Goal: Task Accomplishment & Management: Manage account settings

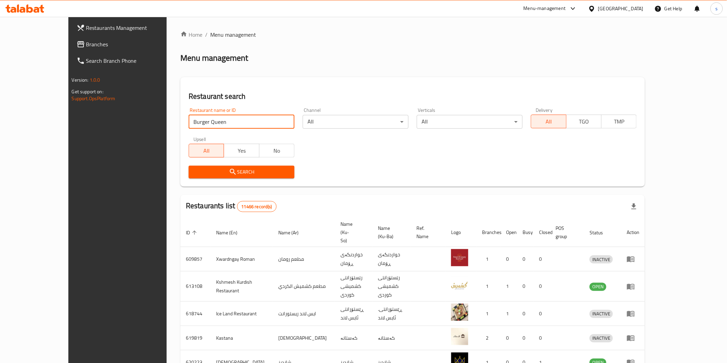
type input "Burger Queen"
click button "Search" at bounding box center [242, 172] width 106 height 13
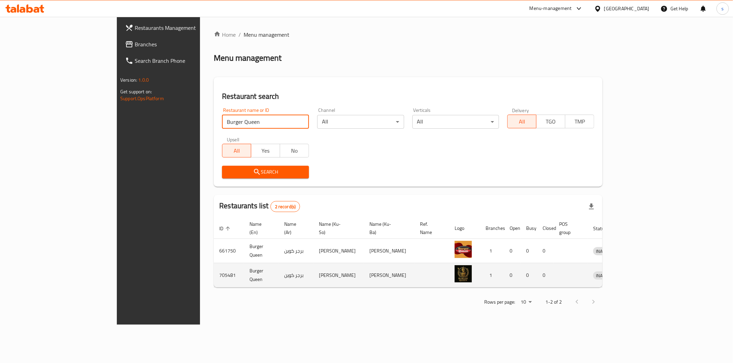
click at [638, 271] on icon "enhanced table" at bounding box center [634, 275] width 8 height 8
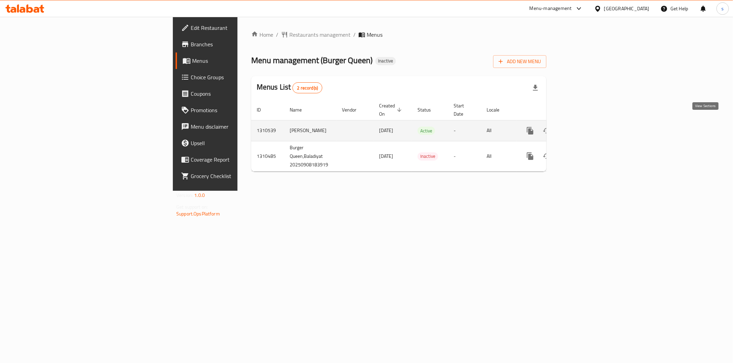
click at [584, 127] on icon "enhanced table" at bounding box center [579, 131] width 8 height 8
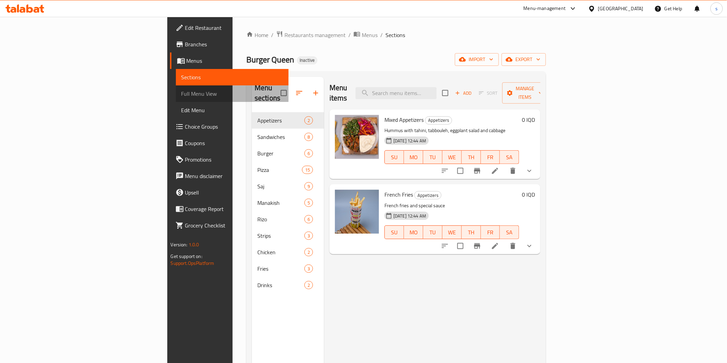
click at [181, 98] on span "Full Menu View" at bounding box center [232, 94] width 102 height 8
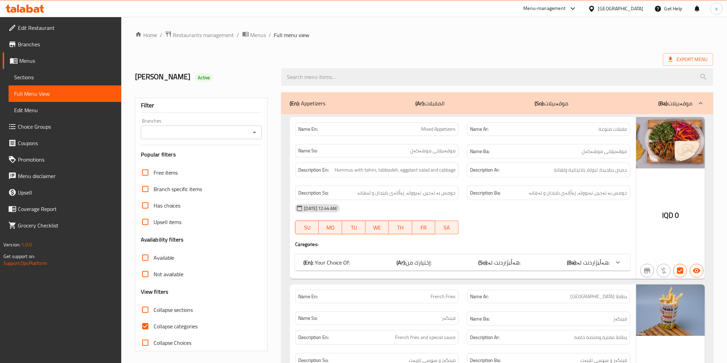
click at [249, 131] on div "Branches" at bounding box center [201, 133] width 121 height 14
click at [252, 128] on icon "Open" at bounding box center [254, 132] width 8 height 8
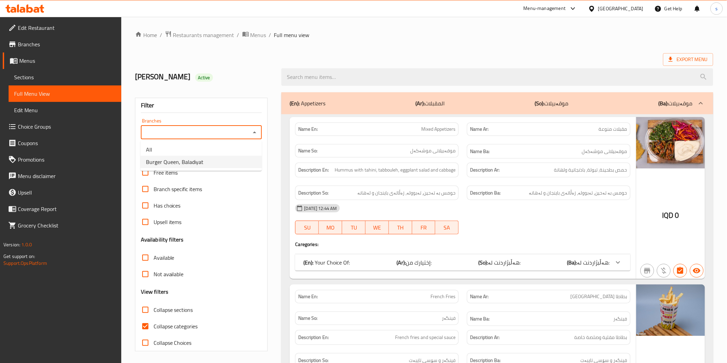
click at [232, 163] on li "Burger Queen, Baladiyat" at bounding box center [200, 162] width 121 height 12
type input "Burger Queen, Baladiyat"
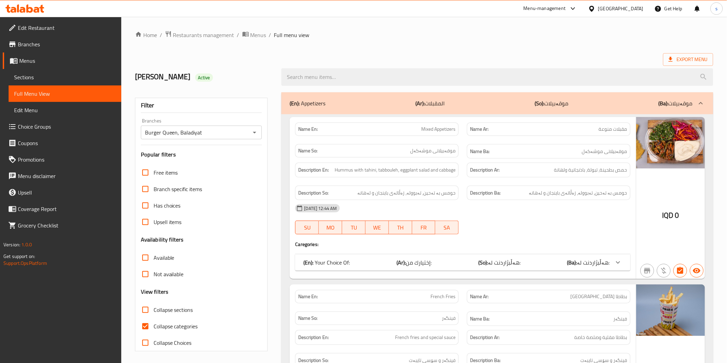
click at [181, 330] on span "Collapse categories" at bounding box center [176, 327] width 44 height 8
click at [154, 330] on input "Collapse categories" at bounding box center [145, 326] width 16 height 16
checkbox input "false"
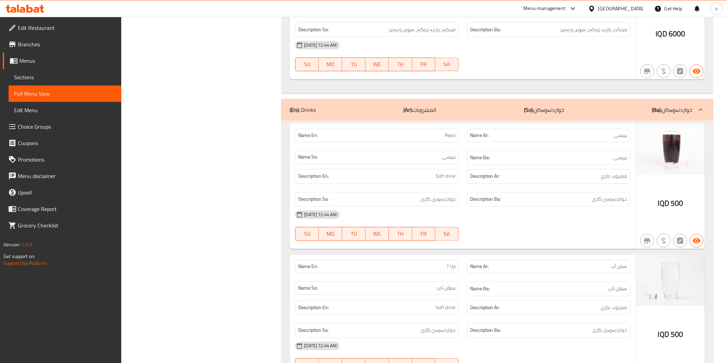
scroll to position [11326, 0]
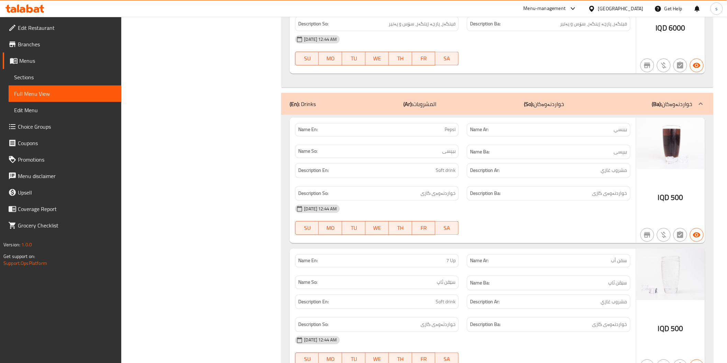
click at [431, 159] on div "Description En: Soft drink" at bounding box center [377, 170] width 172 height 23
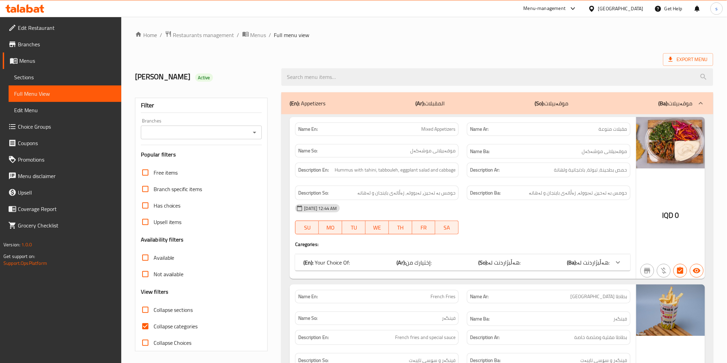
click at [251, 133] on icon "Open" at bounding box center [254, 132] width 8 height 8
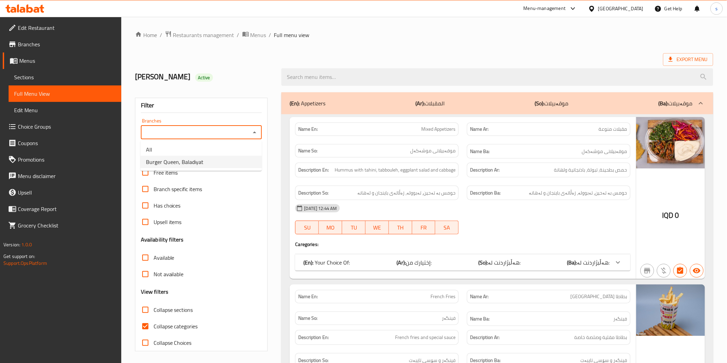
click at [241, 157] on li "Burger Queen, Baladiyat" at bounding box center [200, 162] width 121 height 12
type input "Burger Queen, Baladiyat"
click at [169, 327] on span "Collapse categories" at bounding box center [176, 327] width 44 height 8
click at [154, 327] on input "Collapse categories" at bounding box center [145, 326] width 16 height 16
checkbox input "false"
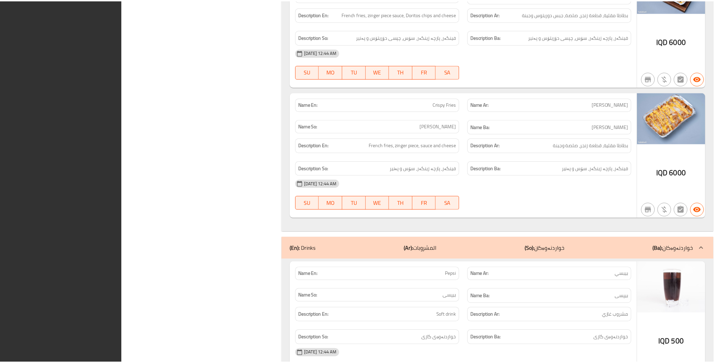
scroll to position [11301, 0]
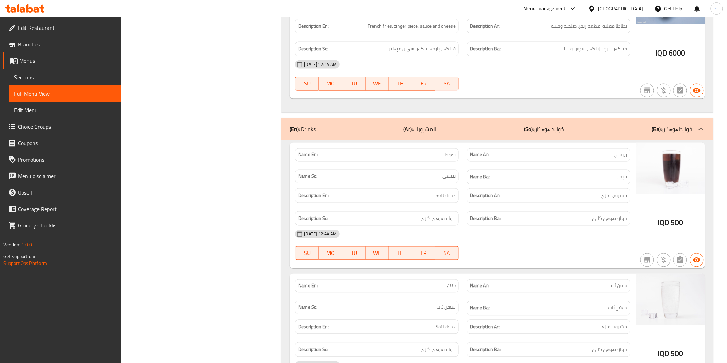
click at [45, 30] on span "Edit Restaurant" at bounding box center [67, 28] width 98 height 8
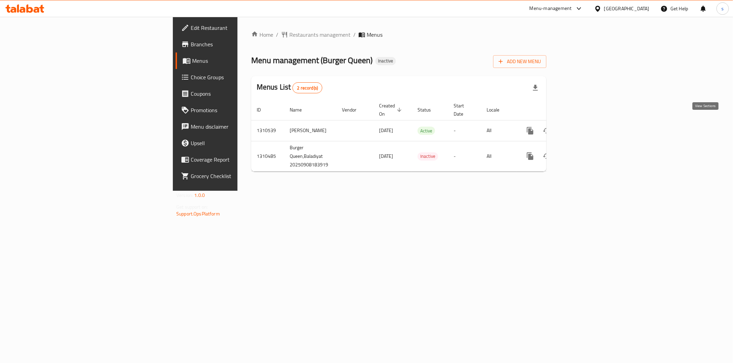
click at [583, 128] on icon "enhanced table" at bounding box center [579, 131] width 6 height 6
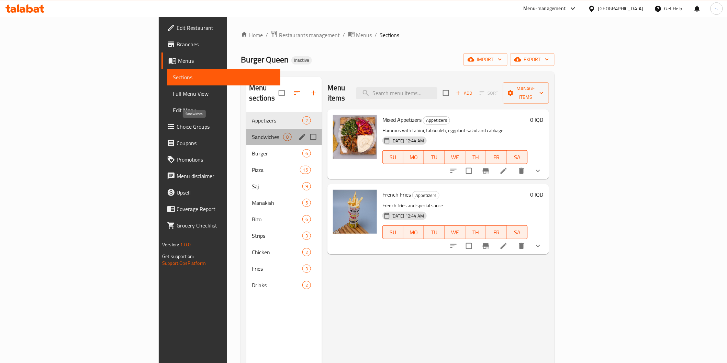
click at [252, 133] on span "Sandwiches" at bounding box center [267, 137] width 31 height 8
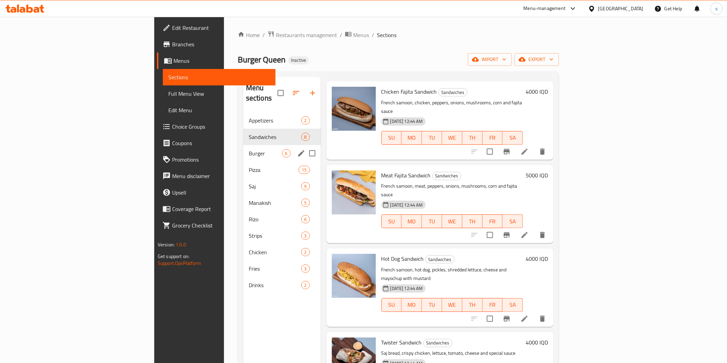
click at [249, 149] on span "Burger" at bounding box center [265, 153] width 33 height 8
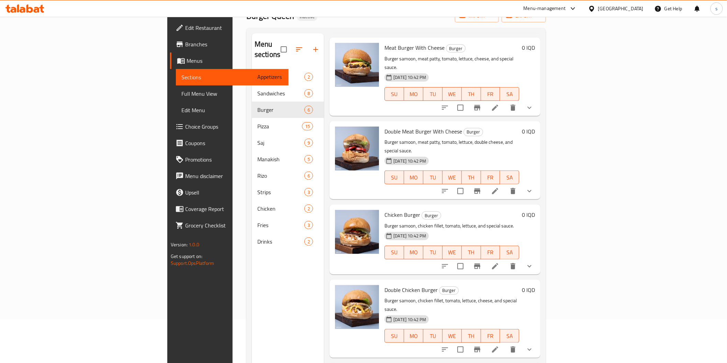
scroll to position [96, 0]
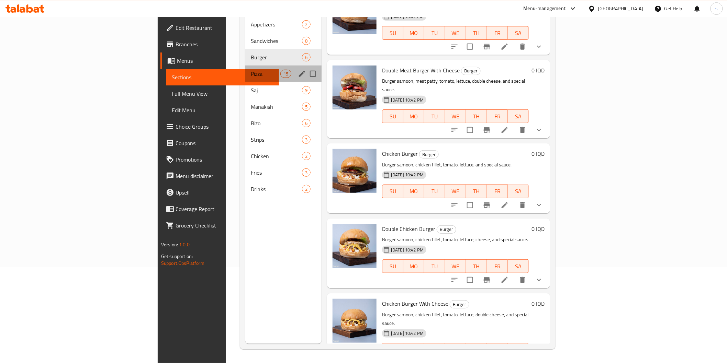
click at [297, 69] on div "Menu sections" at bounding box center [302, 74] width 10 height 10
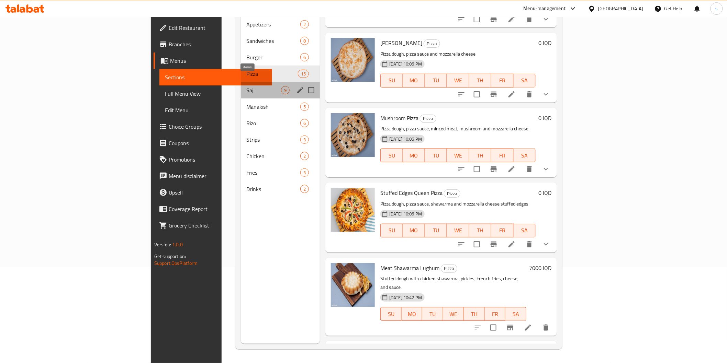
click at [281, 87] on span "9" at bounding box center [285, 90] width 8 height 7
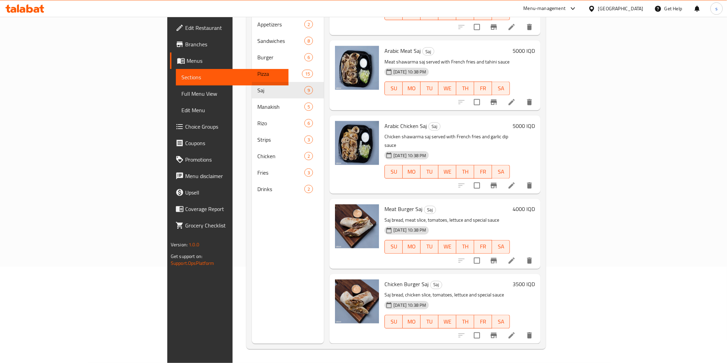
scroll to position [328, 0]
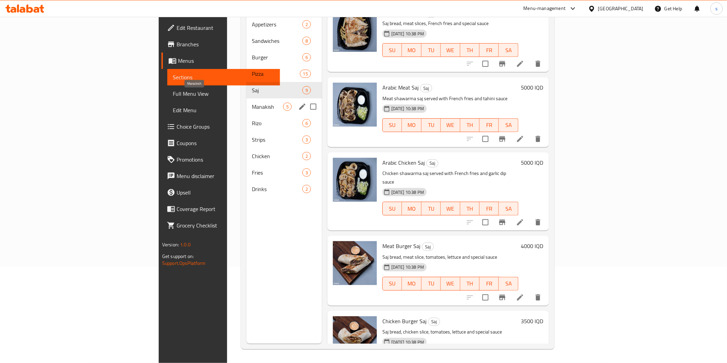
click at [252, 103] on span "Manakish" at bounding box center [267, 107] width 31 height 8
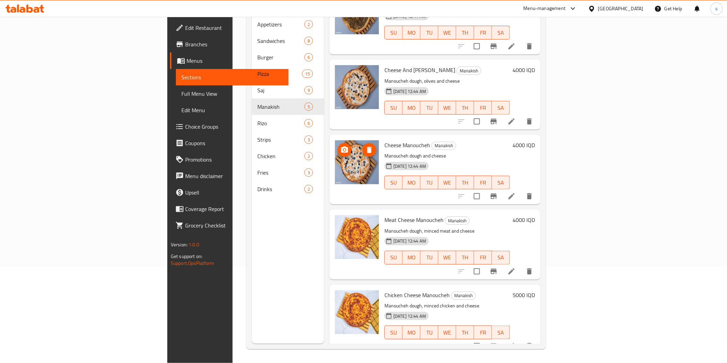
scroll to position [28, 0]
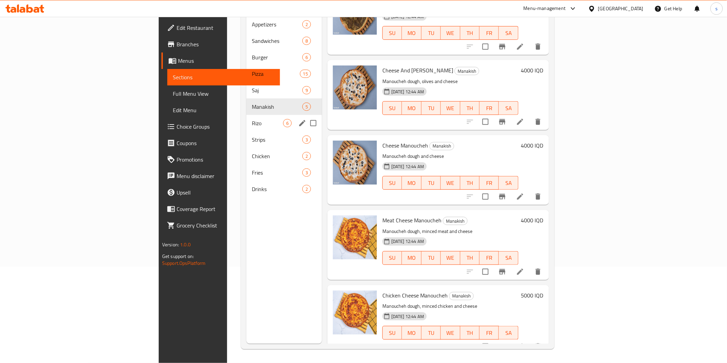
click at [246, 121] on div "Rizo 6" at bounding box center [284, 123] width 76 height 16
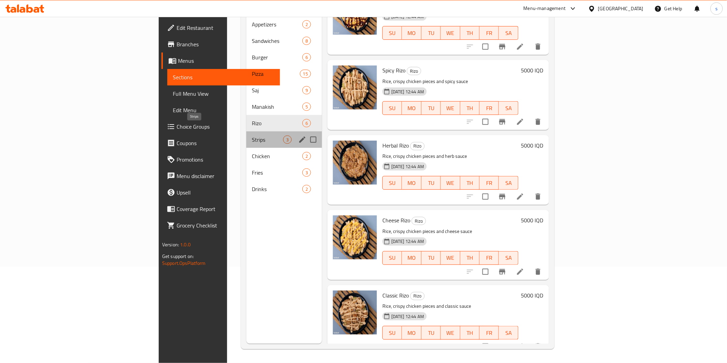
click at [252, 136] on span "Strips" at bounding box center [267, 140] width 31 height 8
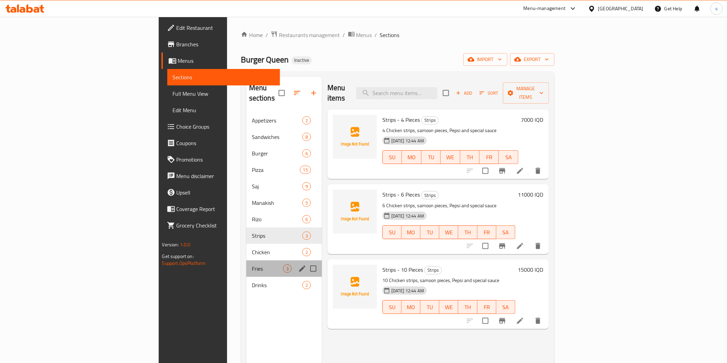
click at [246, 261] on div "Fries 3" at bounding box center [284, 269] width 76 height 16
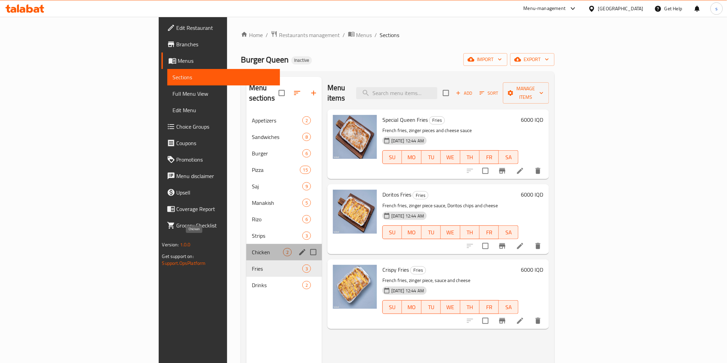
click at [252, 248] on span "Chicken" at bounding box center [267, 252] width 31 height 8
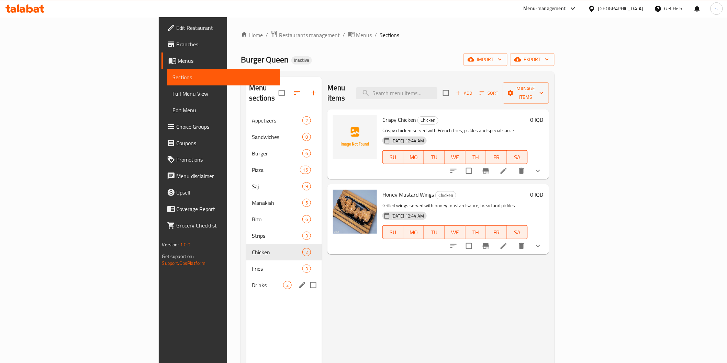
click at [246, 277] on div "Drinks 2" at bounding box center [284, 285] width 76 height 16
